Goal: Task Accomplishment & Management: Manage account settings

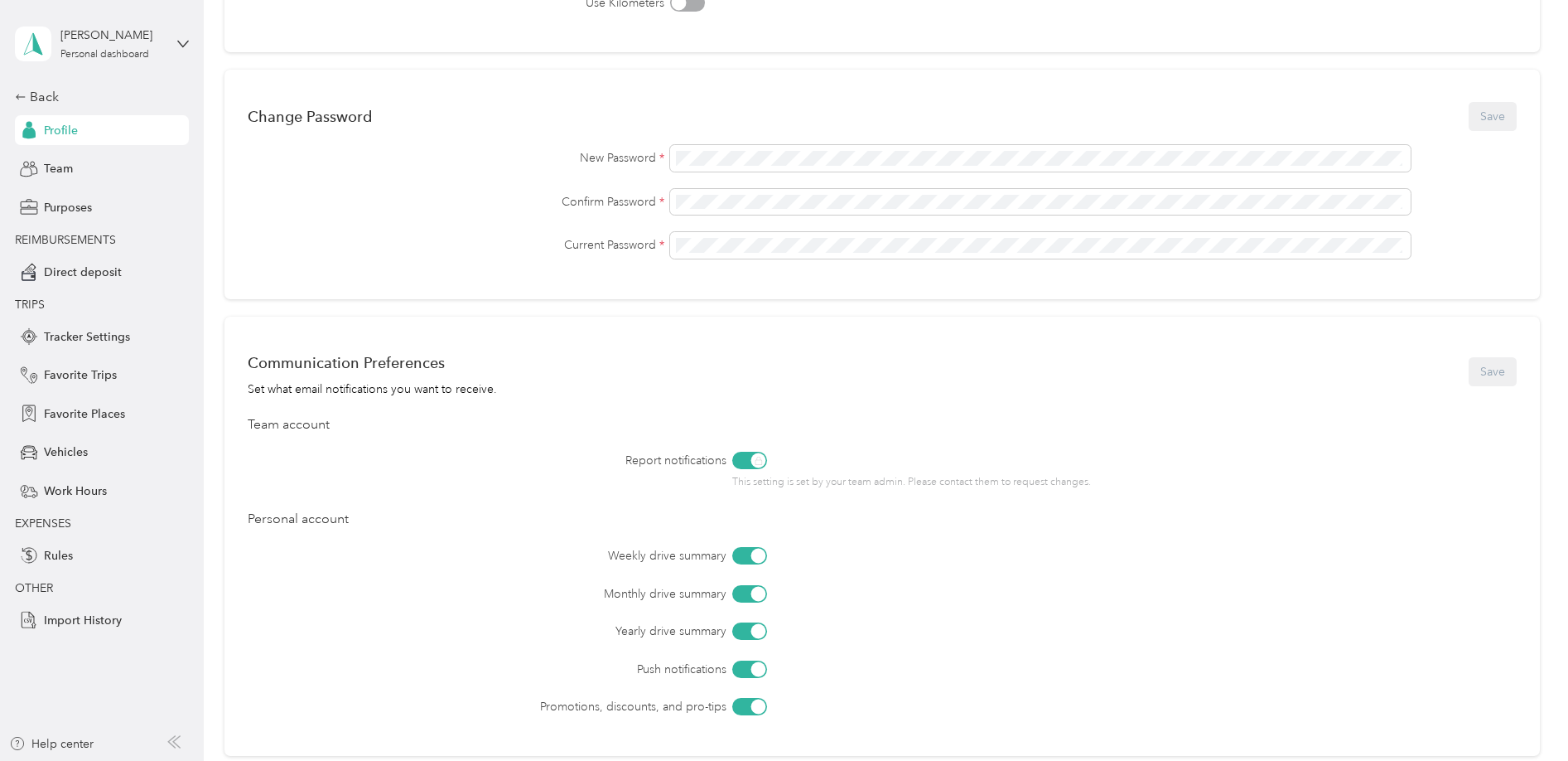
scroll to position [382, 0]
click at [1497, 118] on button "Save" at bounding box center [1492, 111] width 48 height 29
click at [1503, 33] on icon at bounding box center [1502, 32] width 10 height 15
click at [880, 249] on span at bounding box center [1041, 240] width 741 height 27
click at [879, 247] on span at bounding box center [1041, 240] width 741 height 27
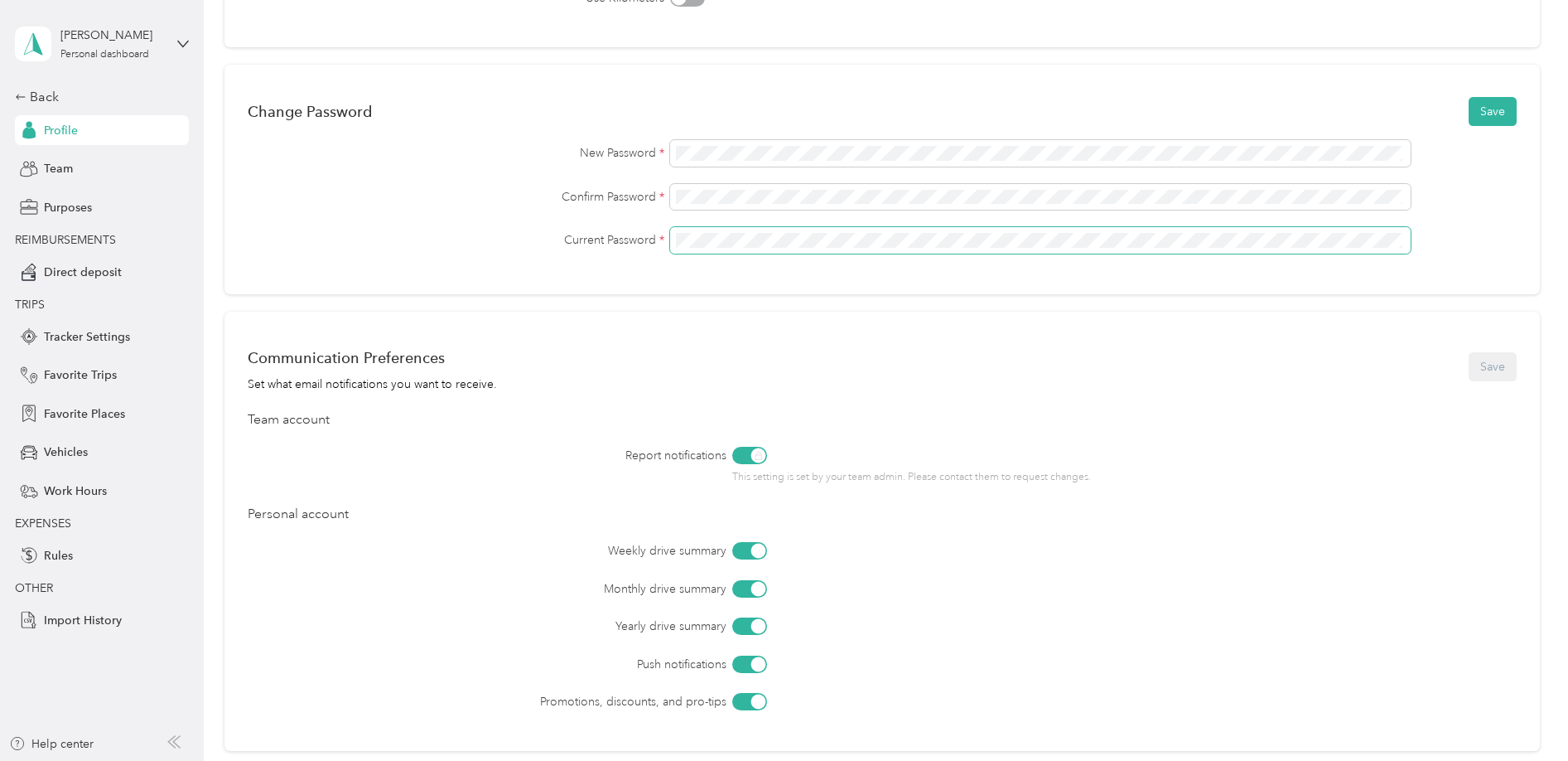
click at [787, 230] on span at bounding box center [1041, 240] width 741 height 27
click at [1473, 119] on button "Save" at bounding box center [1492, 111] width 48 height 29
click at [1475, 114] on button "Save" at bounding box center [1492, 111] width 48 height 29
click at [1500, 89] on icon at bounding box center [1502, 85] width 10 height 15
click at [1498, 34] on icon at bounding box center [1502, 32] width 10 height 15
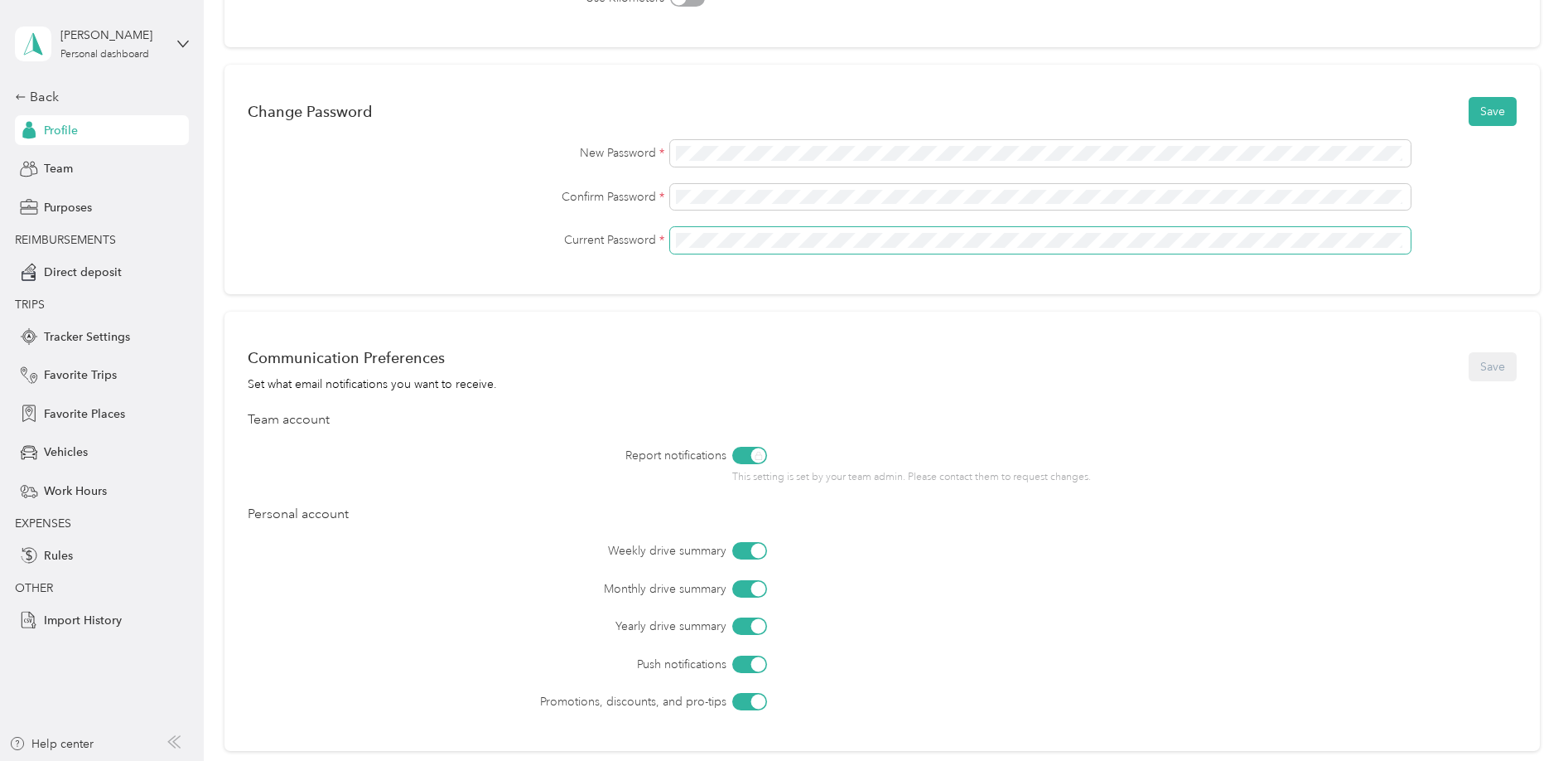
click at [376, 246] on div "Current Password *" at bounding box center [882, 240] width 1269 height 27
click at [1487, 119] on button "Save" at bounding box center [1492, 111] width 48 height 29
click at [1480, 115] on button "Save" at bounding box center [1492, 111] width 48 height 29
click at [1506, 83] on icon at bounding box center [1502, 85] width 10 height 15
click at [1503, 35] on icon at bounding box center [1502, 32] width 10 height 15
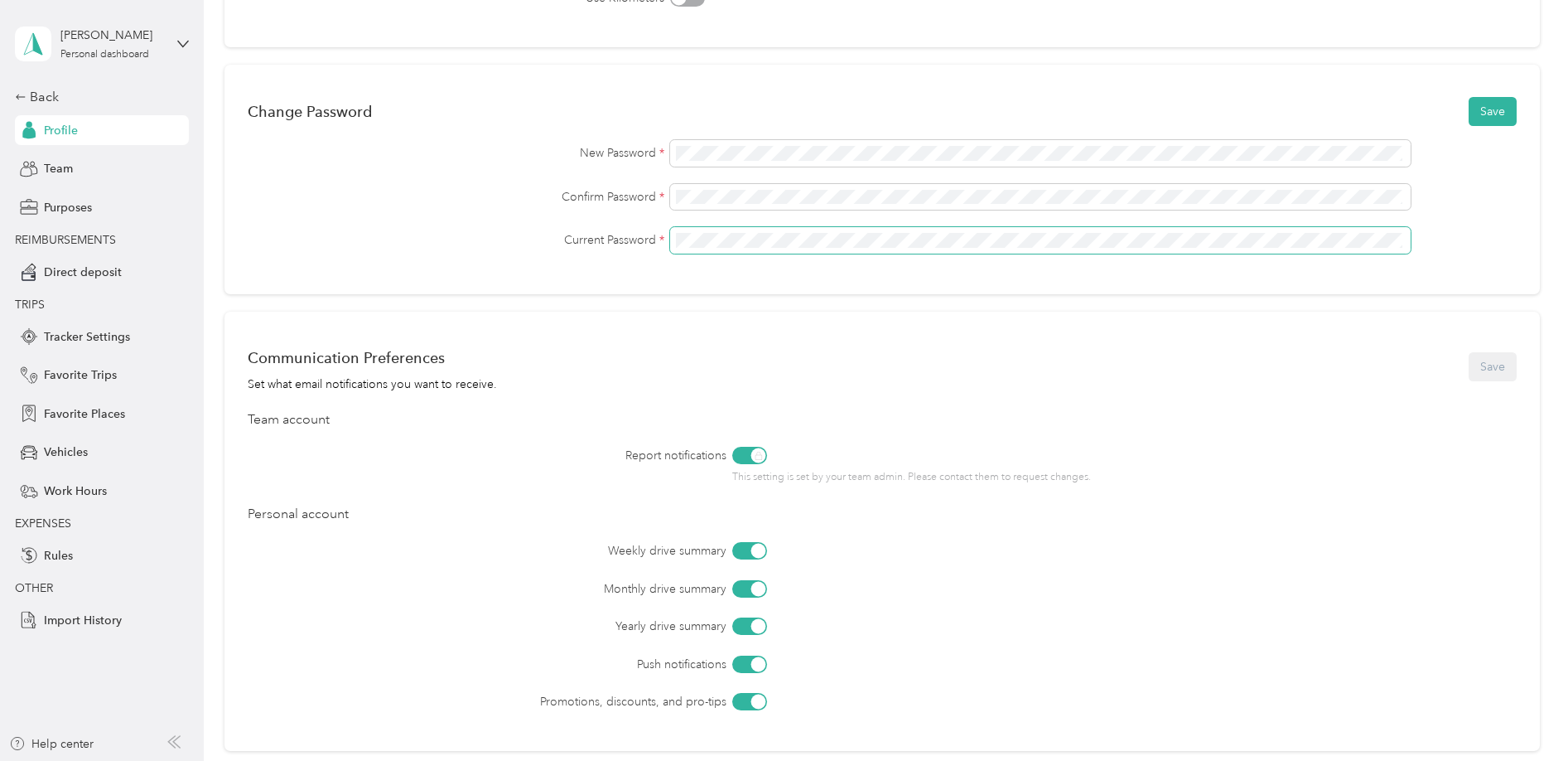
click at [674, 266] on div "Change Password Save New Password * Confirm Password * Current Password *" at bounding box center [882, 179] width 1315 height 230
click at [1492, 114] on button "Save" at bounding box center [1492, 111] width 48 height 29
click at [1505, 37] on icon at bounding box center [1502, 32] width 10 height 15
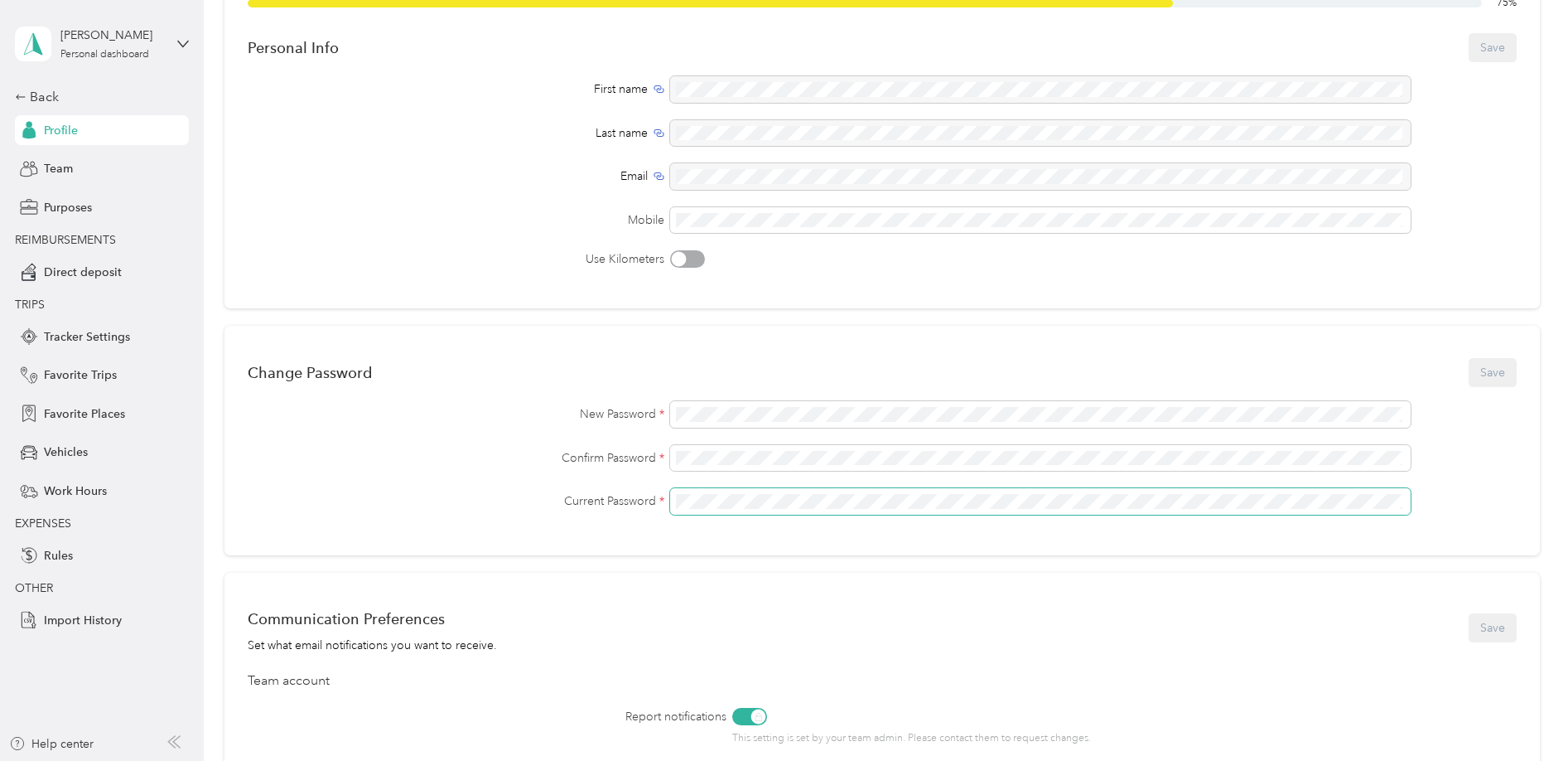
scroll to position [0, 0]
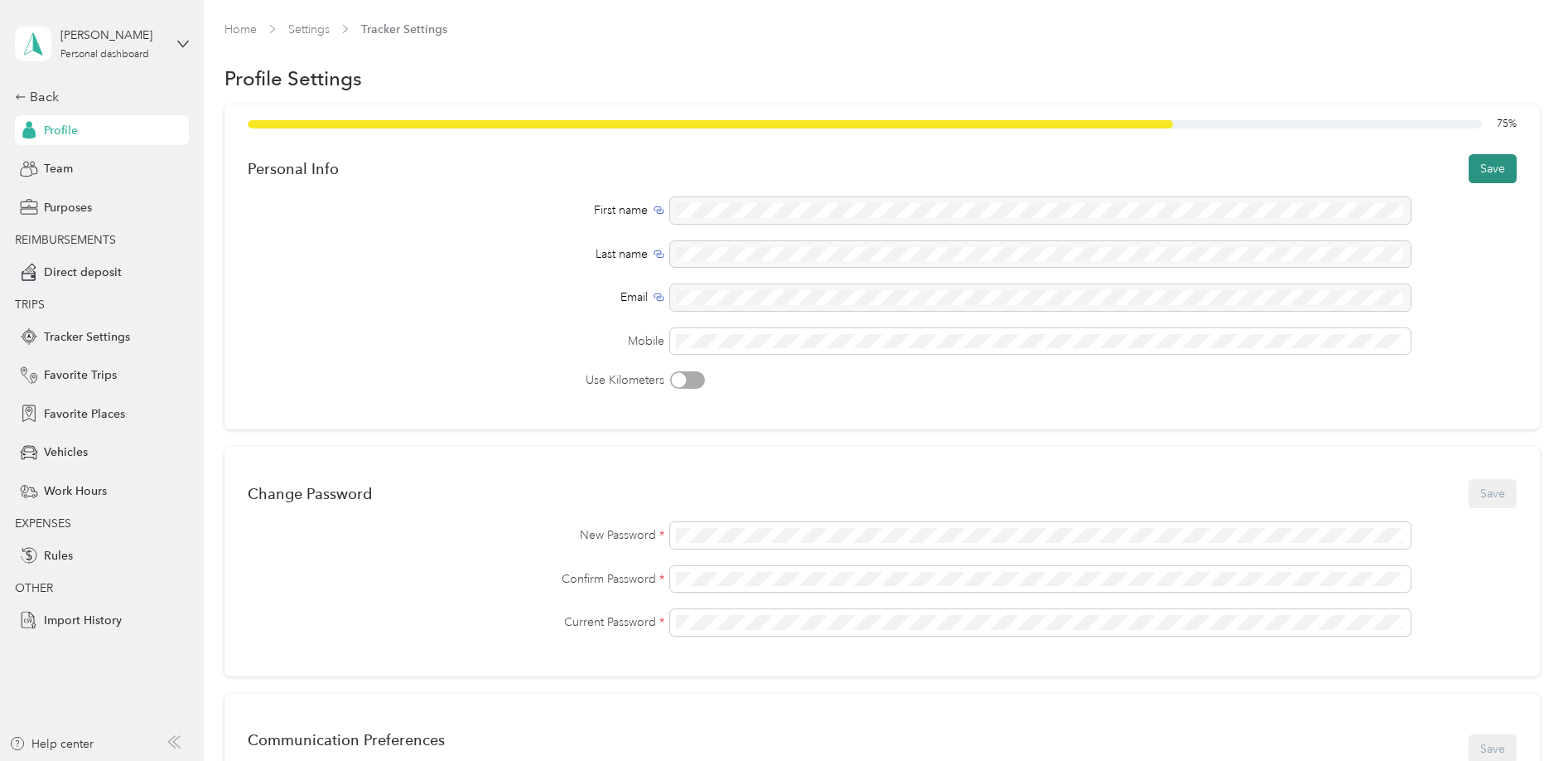
click at [1480, 171] on button "Save" at bounding box center [1492, 168] width 48 height 29
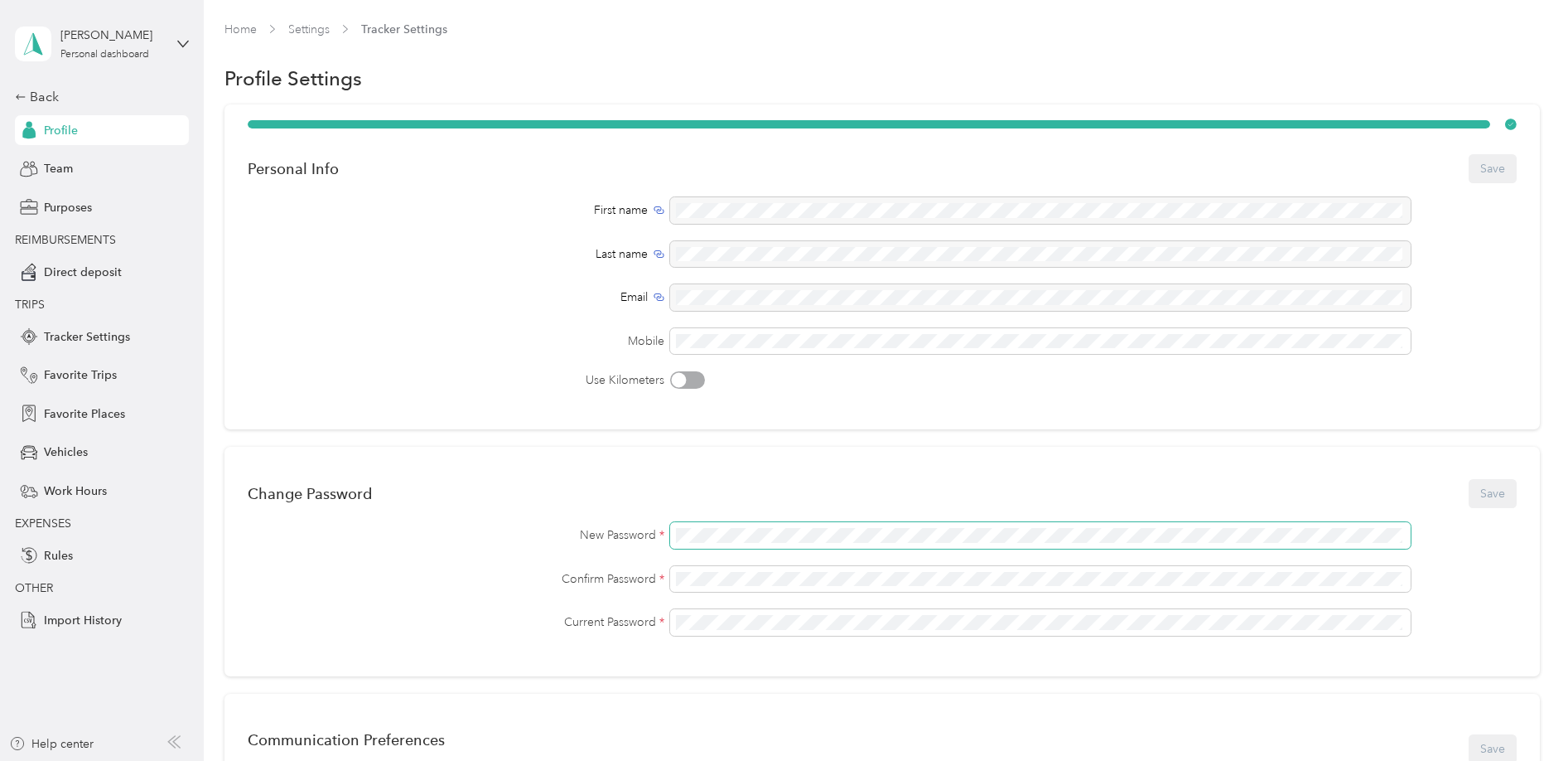
click at [709, 523] on span at bounding box center [1041, 535] width 741 height 27
click at [1469, 491] on button "Save" at bounding box center [1492, 493] width 48 height 29
click at [47, 168] on span "Team" at bounding box center [58, 168] width 29 height 17
